Goal: Task Accomplishment & Management: Manage account settings

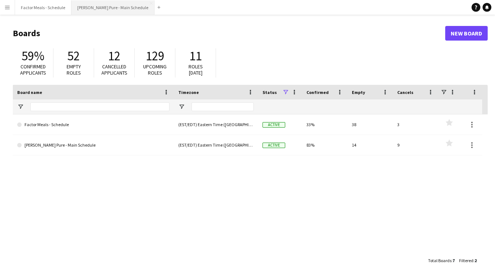
click at [90, 12] on button "[PERSON_NAME] Pure - Main Schedule Close" at bounding box center [112, 7] width 83 height 14
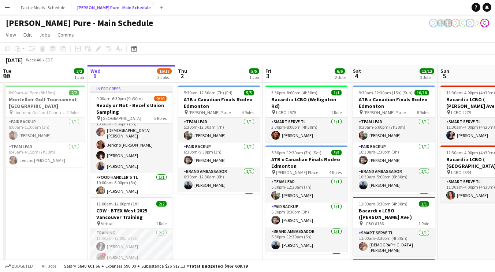
scroll to position [65, 0]
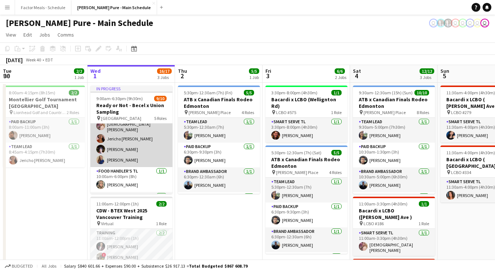
click at [135, 155] on app-card-role "Food Handler's [DEMOGRAPHIC_DATA][DATE] 10:00am-6:00pm (8h) [DEMOGRAPHIC_DATA][…" at bounding box center [131, 137] width 82 height 59
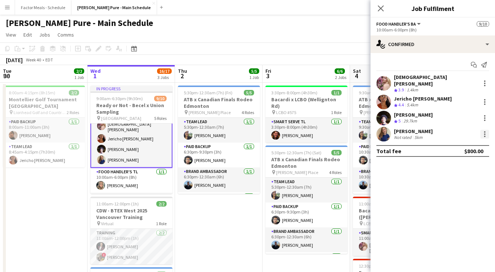
click at [485, 130] on div at bounding box center [484, 134] width 9 height 9
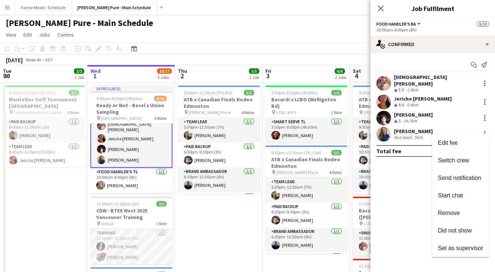
click at [397, 176] on div at bounding box center [247, 136] width 495 height 272
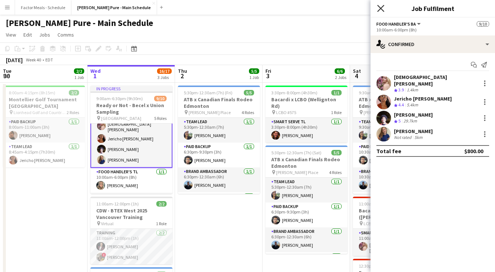
click at [382, 7] on icon at bounding box center [380, 8] width 7 height 7
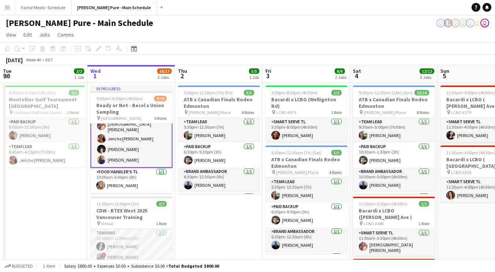
click at [243, 54] on app-toolbar "Copy Paste Paste Command V Paste with crew Command Shift V Paste linked Job [GE…" at bounding box center [247, 48] width 495 height 12
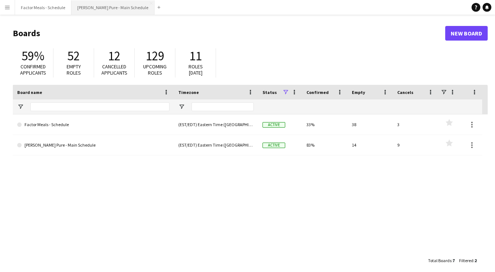
click at [101, 8] on button "[PERSON_NAME] Pure - Main Schedule Close" at bounding box center [112, 7] width 83 height 14
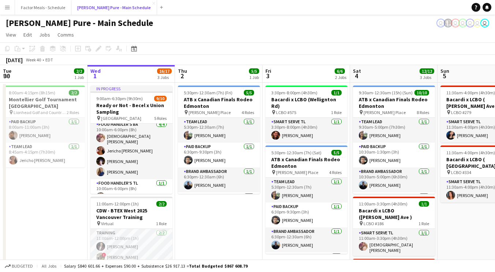
scroll to position [48, 0]
